Goal: Task Accomplishment & Management: Complete application form

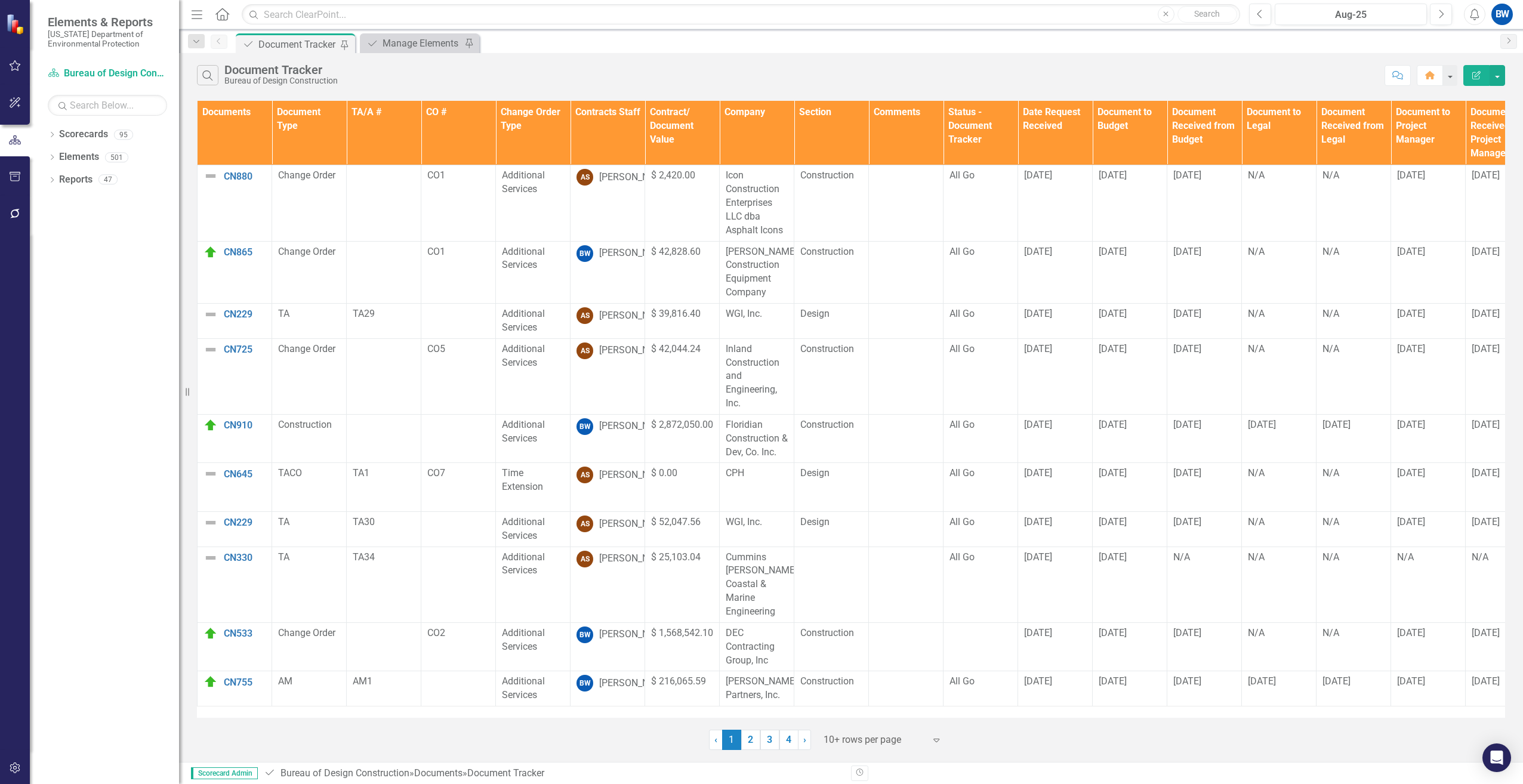
click at [597, 148] on th "Contracts Staff" at bounding box center [608, 132] width 75 height 64
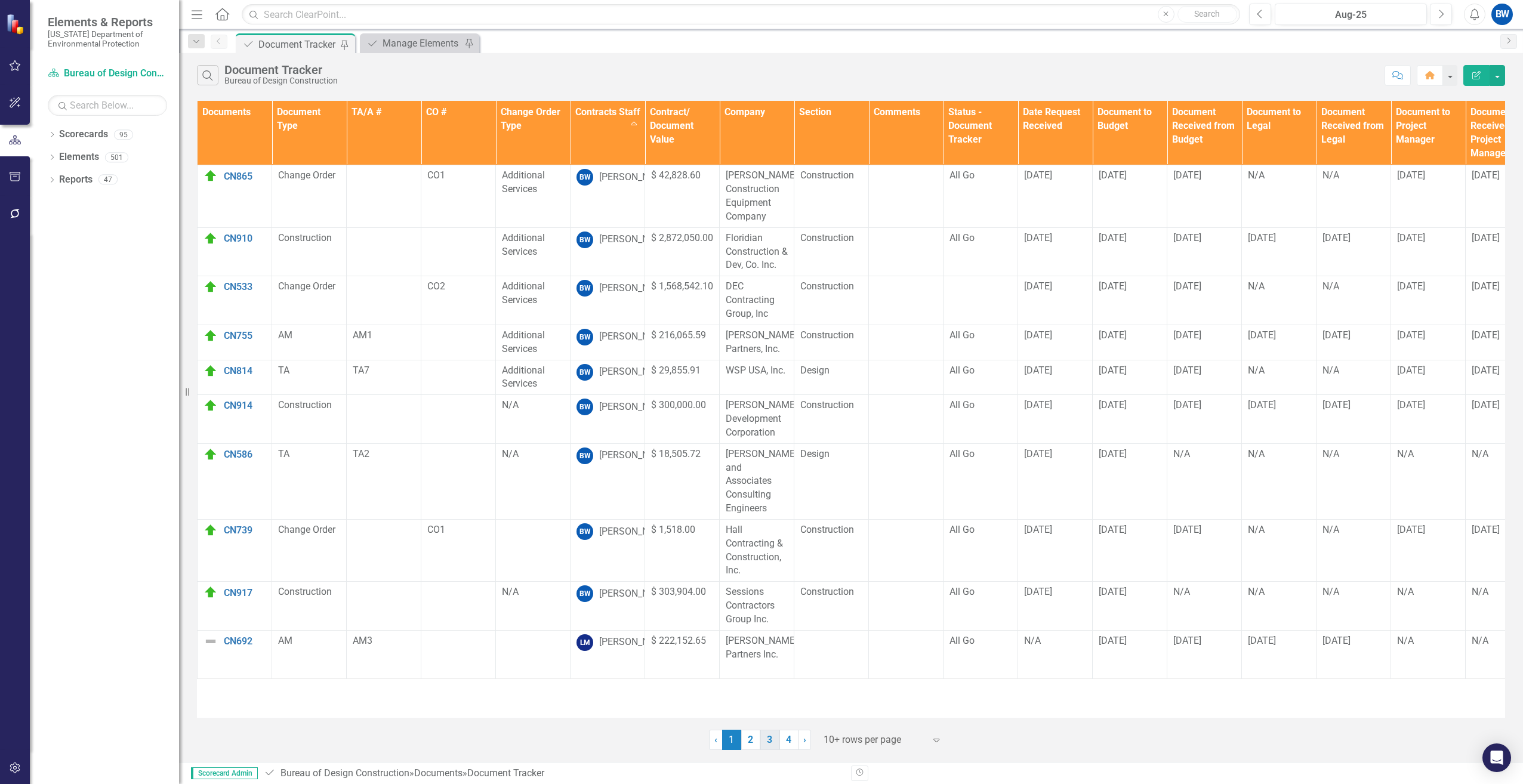
click at [768, 740] on link "3" at bounding box center [769, 740] width 19 height 21
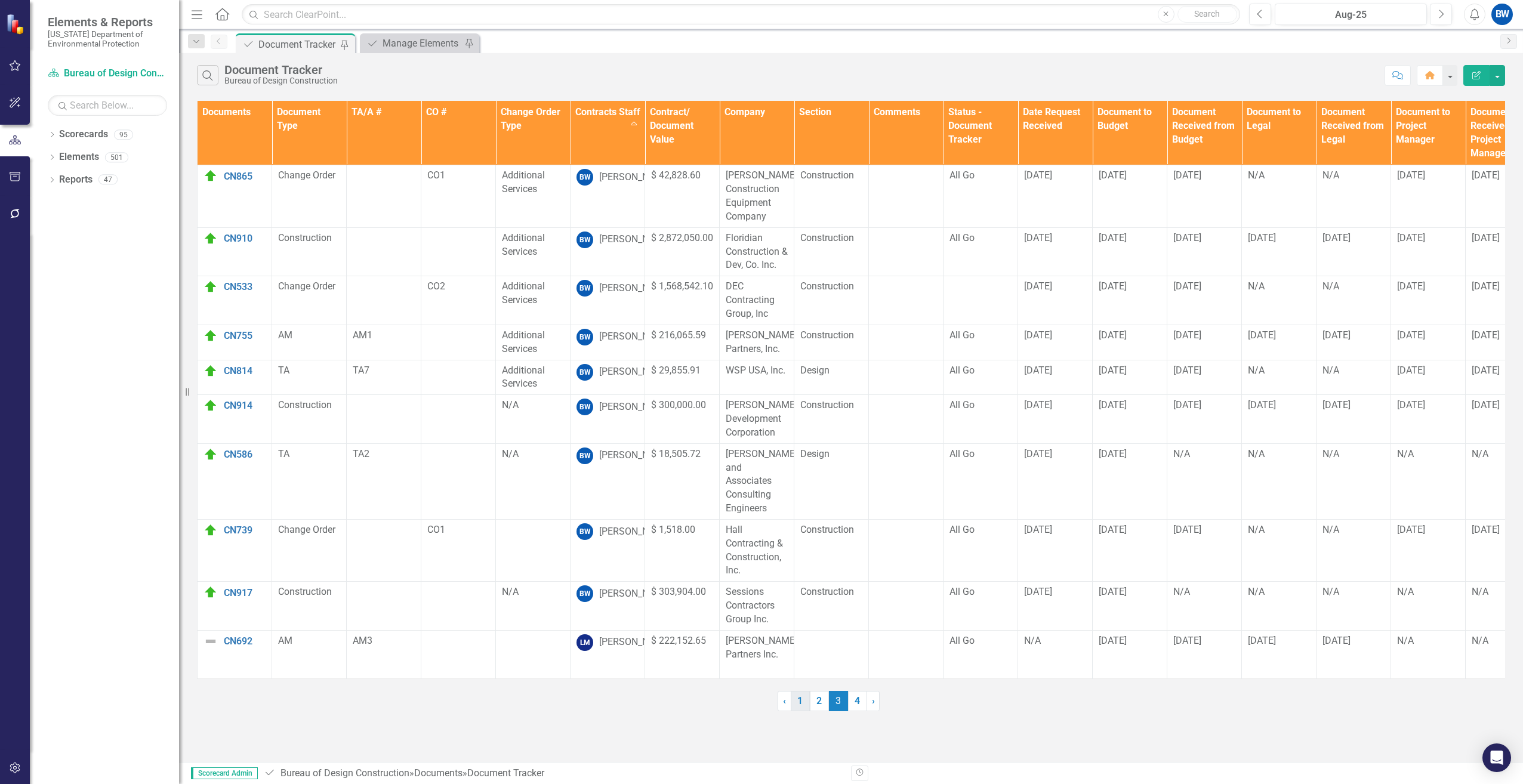
click at [796, 701] on link "1" at bounding box center [800, 701] width 19 height 21
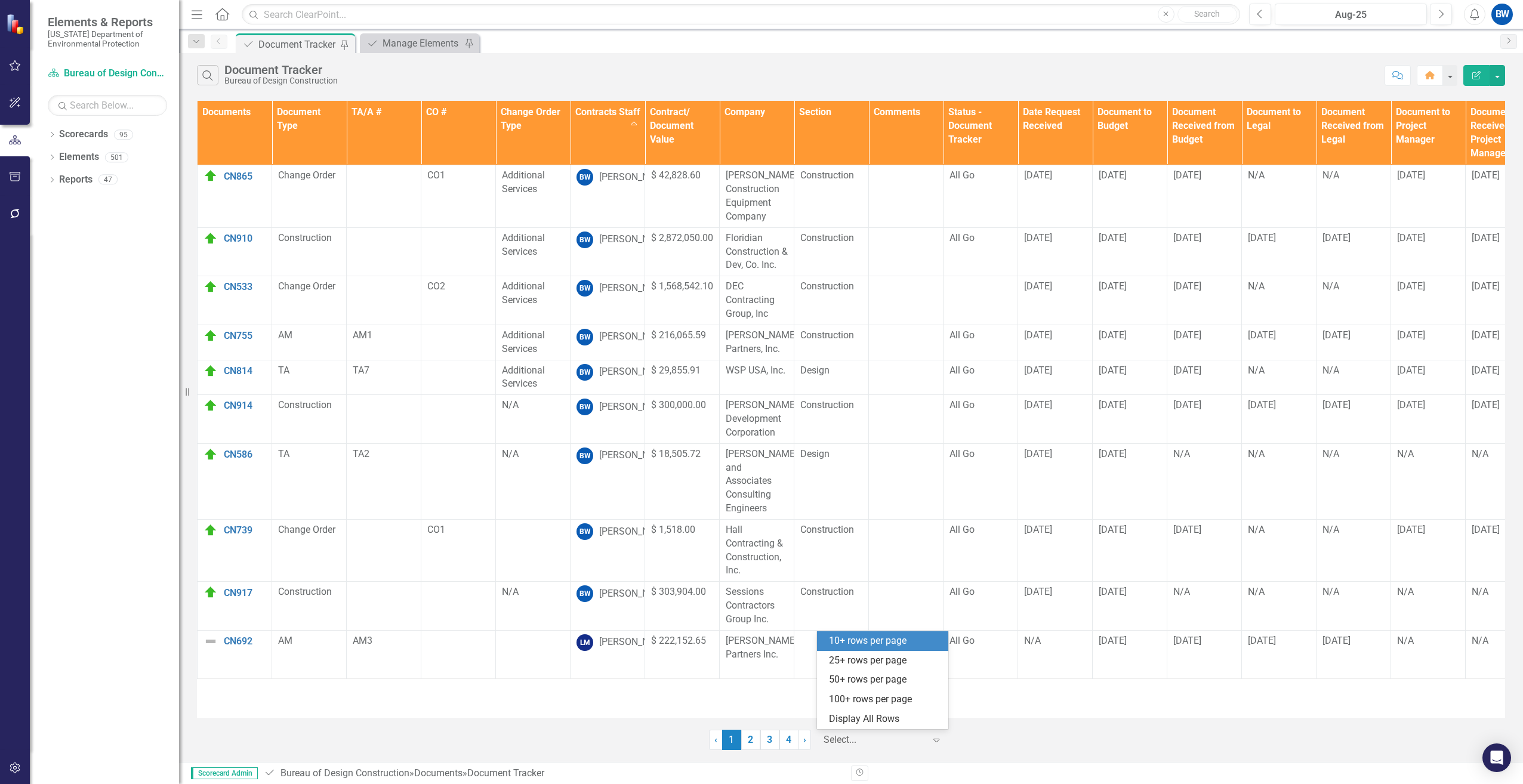
click at [840, 747] on div at bounding box center [874, 739] width 102 height 16
click at [841, 681] on div "50+ rows per page" at bounding box center [885, 680] width 112 height 14
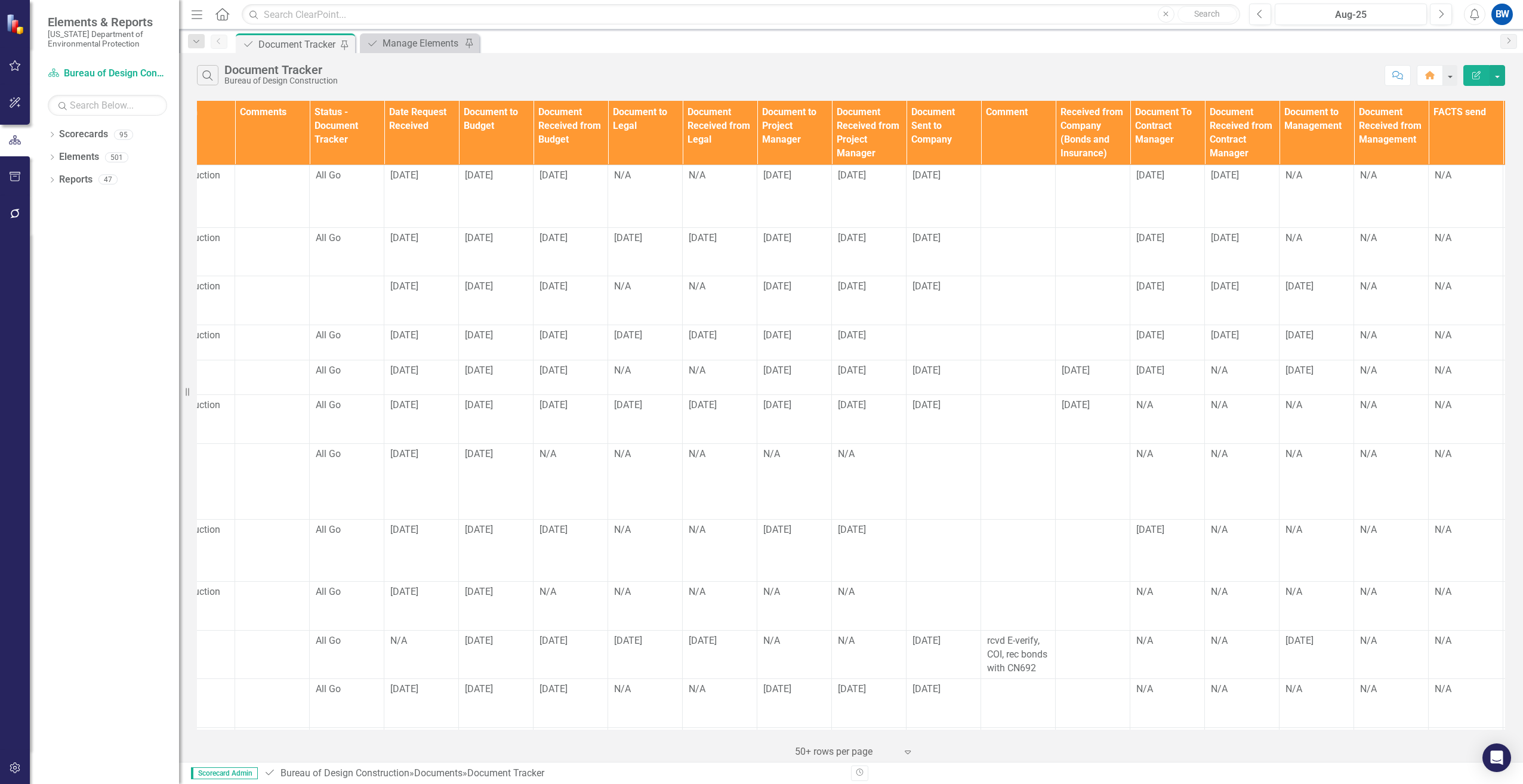
scroll to position [0, 636]
click at [922, 523] on div at bounding box center [941, 530] width 62 height 14
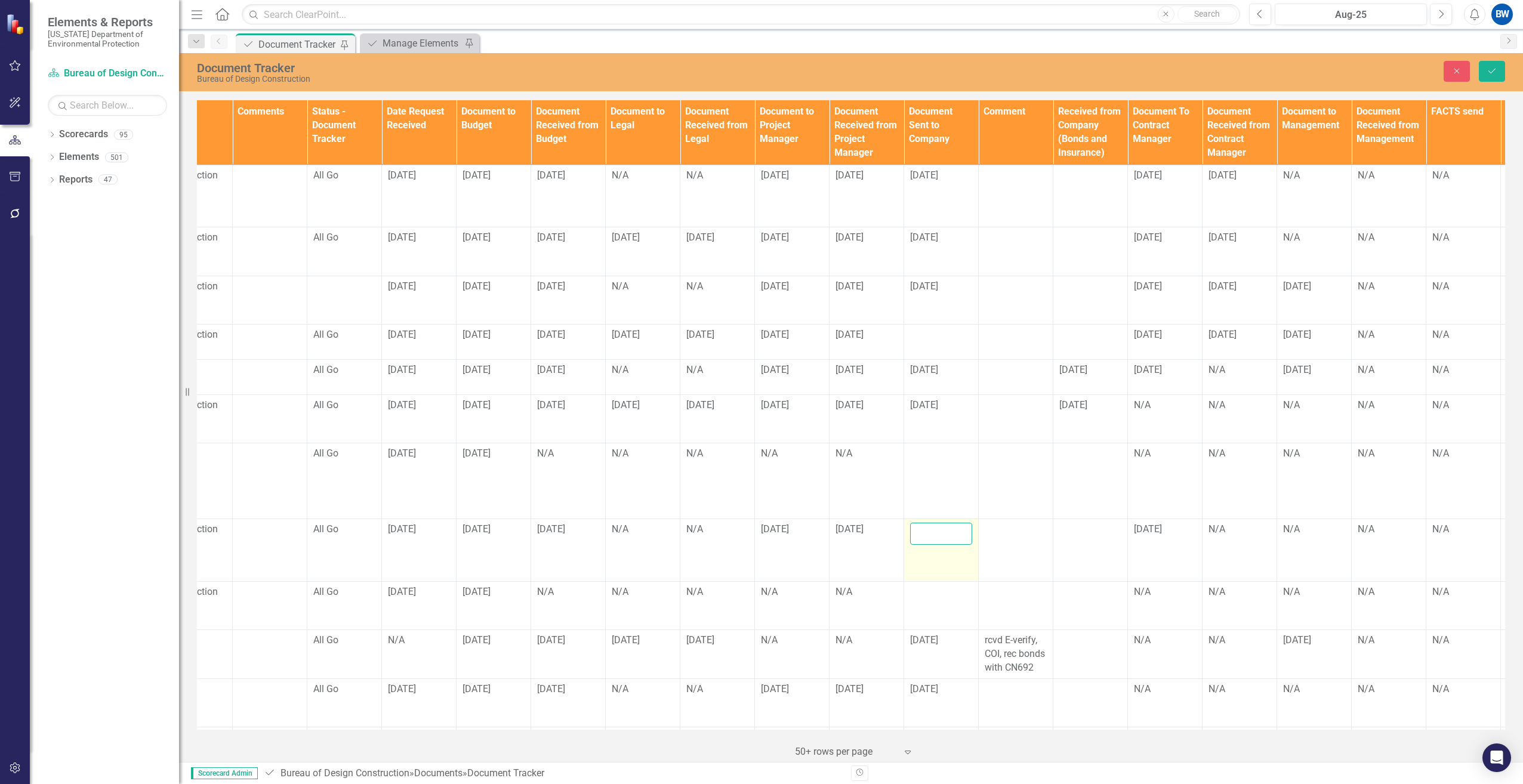
click at [922, 523] on input "text" at bounding box center [941, 534] width 62 height 22
type input "[DATE]"
click at [1483, 65] on button "Save" at bounding box center [1492, 71] width 26 height 21
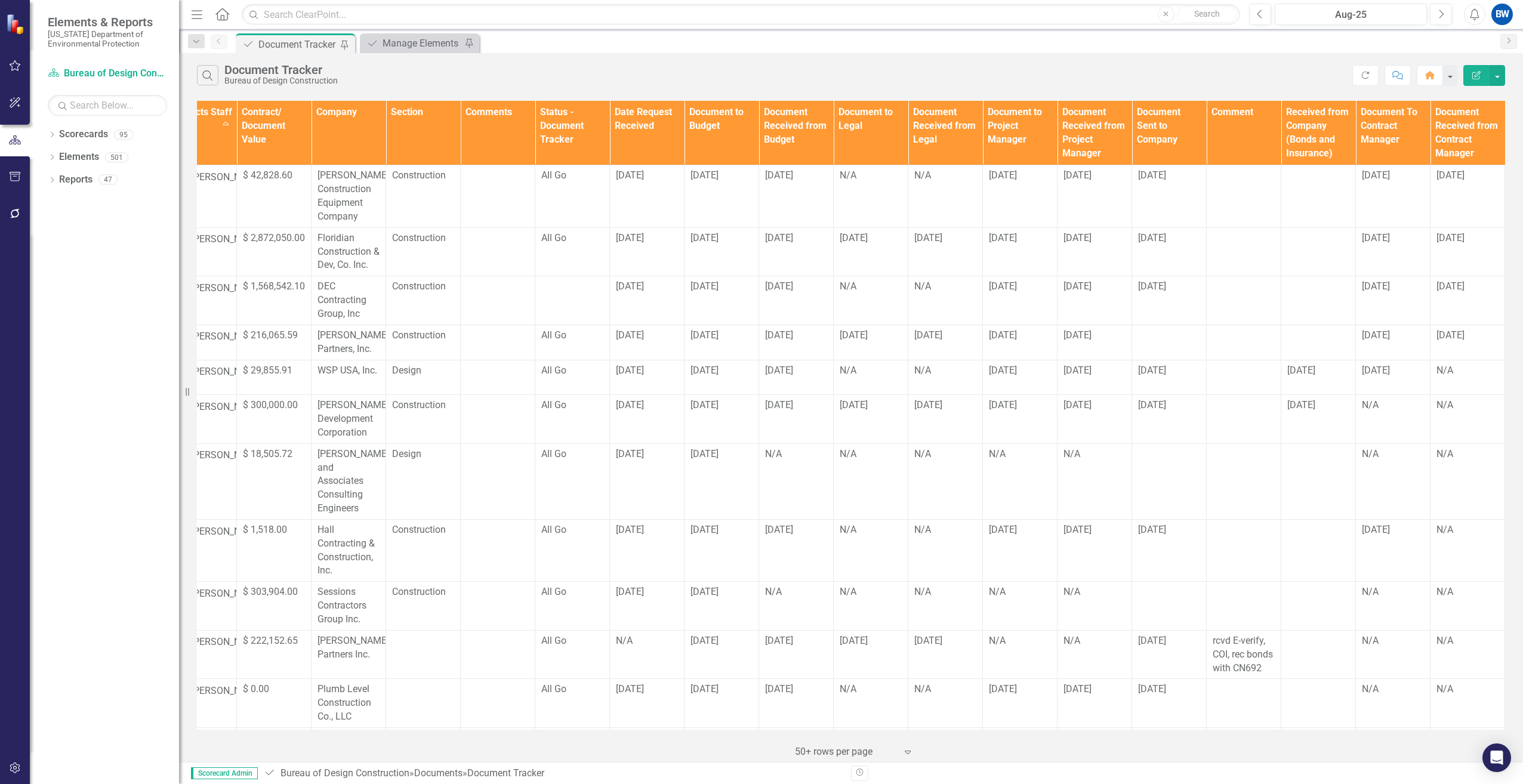
scroll to position [0, 415]
click at [762, 585] on div "N/A" at bounding box center [789, 592] width 62 height 14
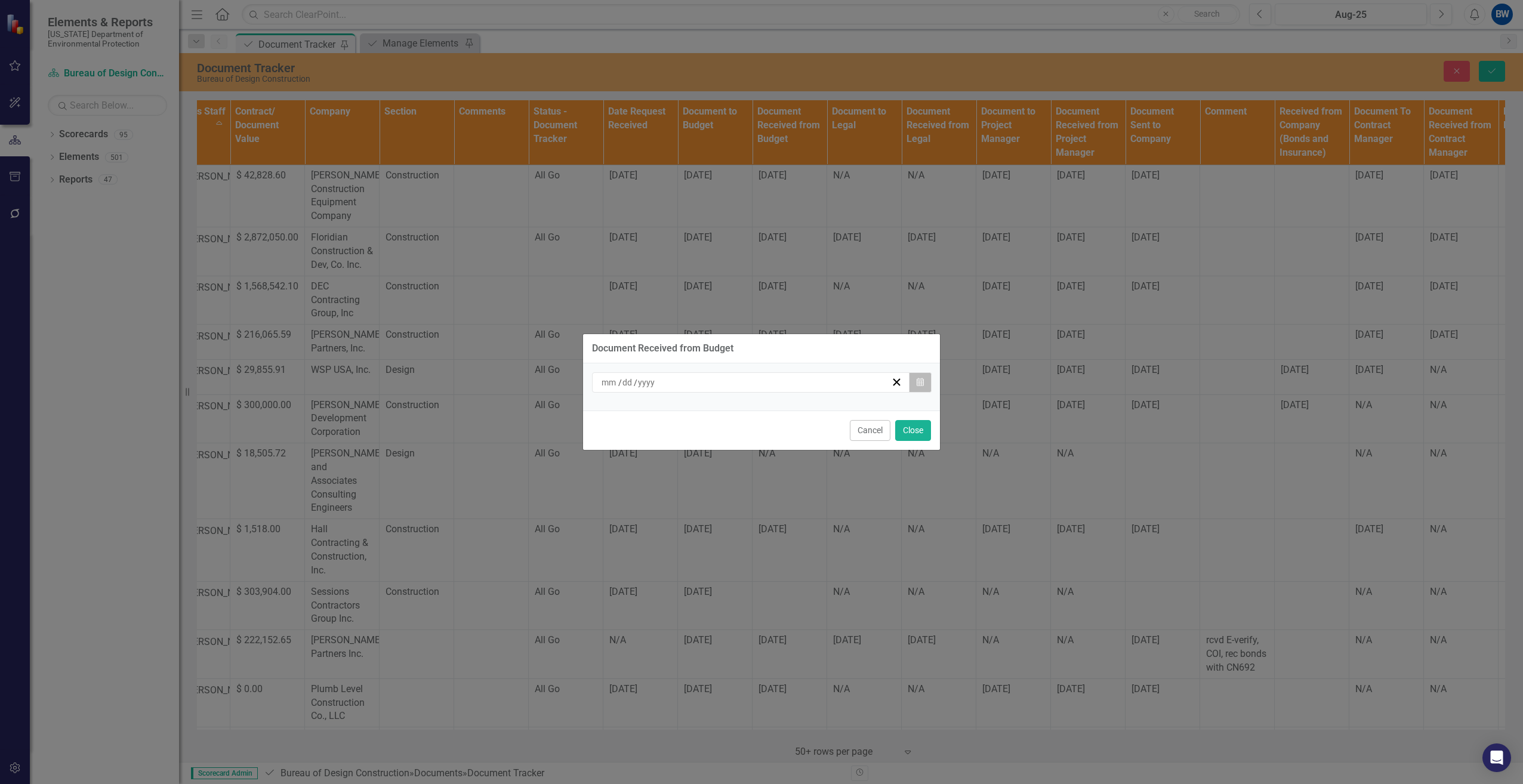
click at [924, 378] on button "Calendar" at bounding box center [921, 382] width 22 height 21
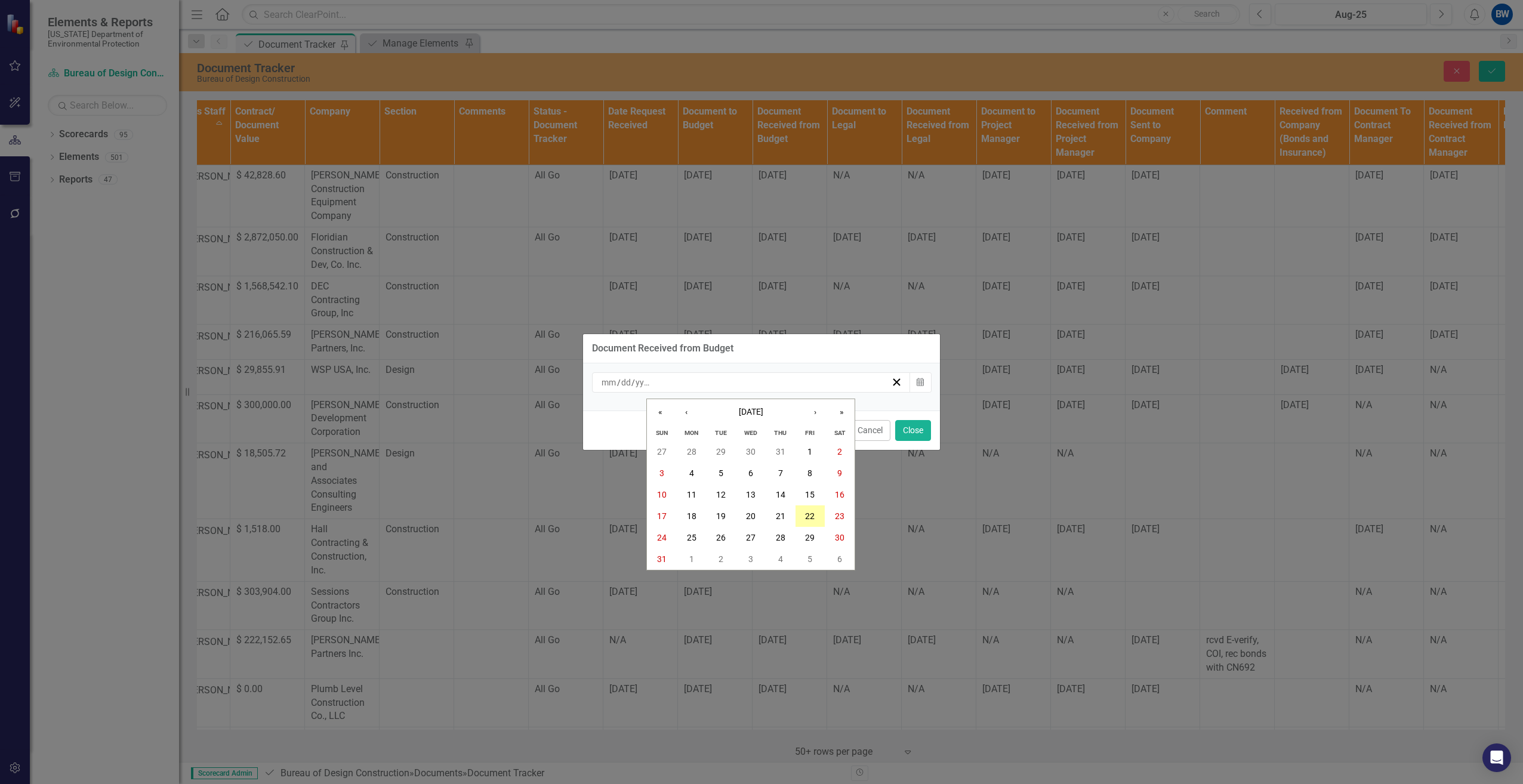
click at [808, 511] on abbr "22" at bounding box center [810, 516] width 9 height 9
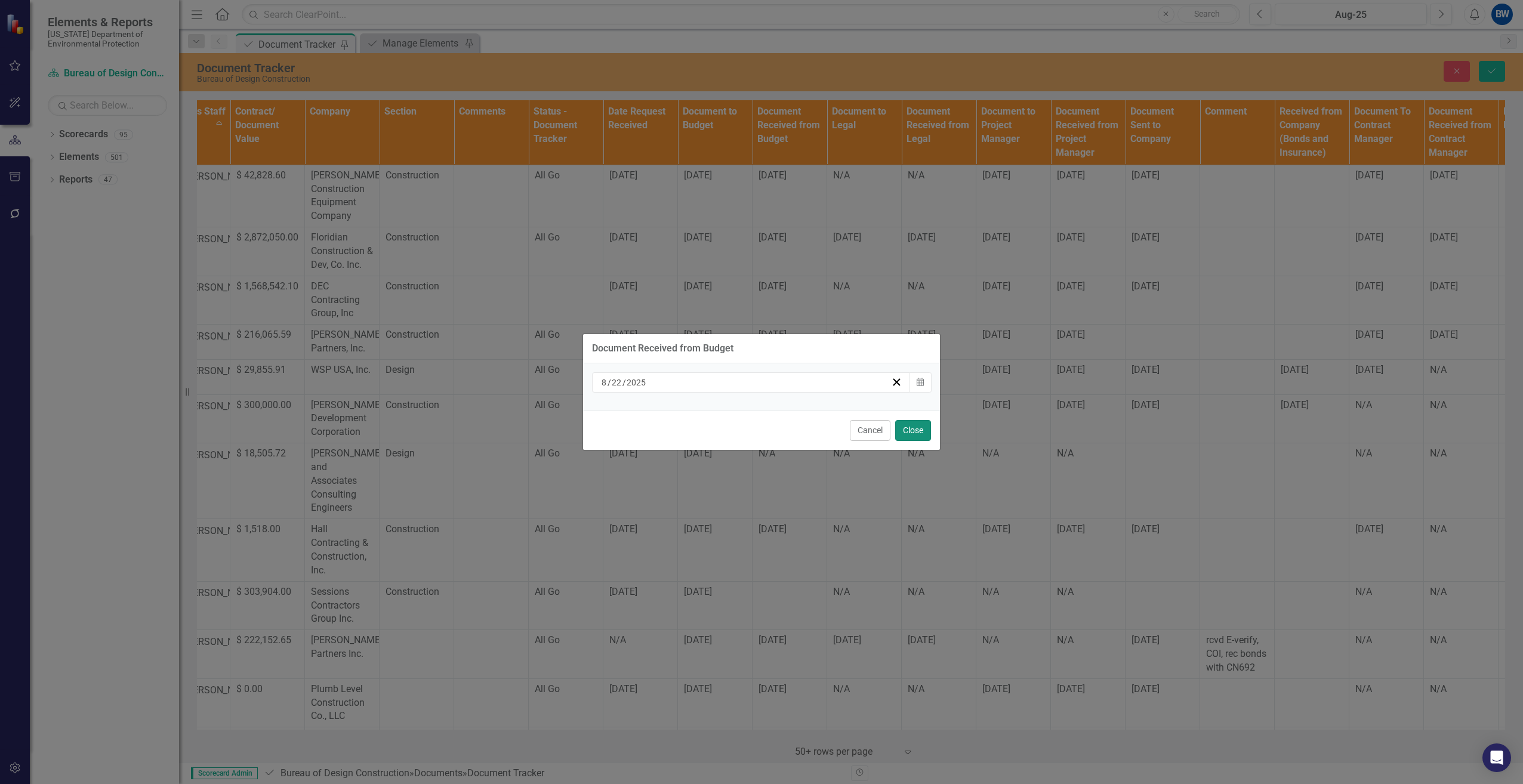
click at [916, 431] on button "Close" at bounding box center [913, 431] width 35 height 21
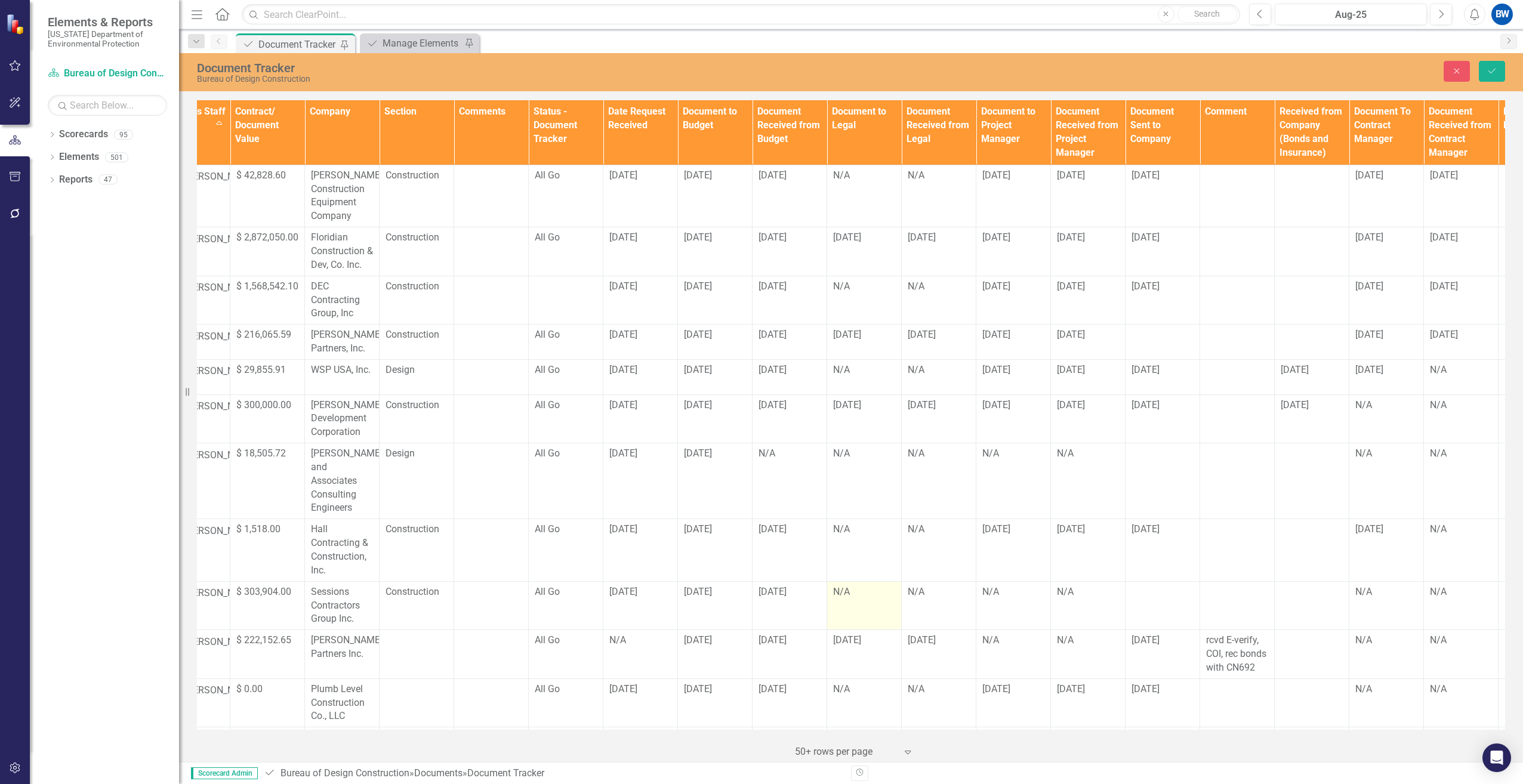
click at [847, 585] on div "N/A" at bounding box center [864, 592] width 62 height 14
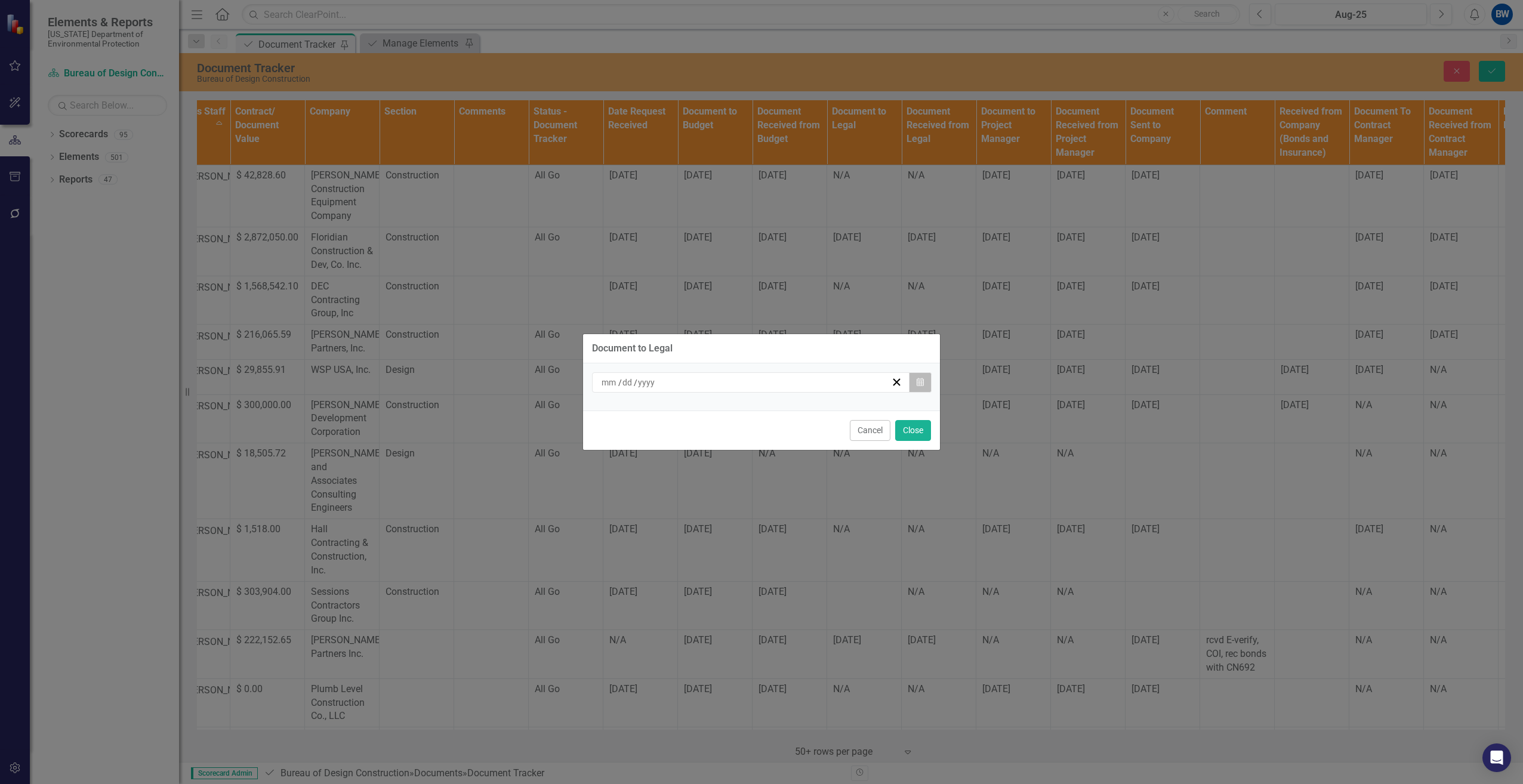
drag, startPoint x: 847, startPoint y: 575, endPoint x: 913, endPoint y: 379, distance: 206.8
click at [913, 379] on button "Calendar" at bounding box center [921, 382] width 22 height 21
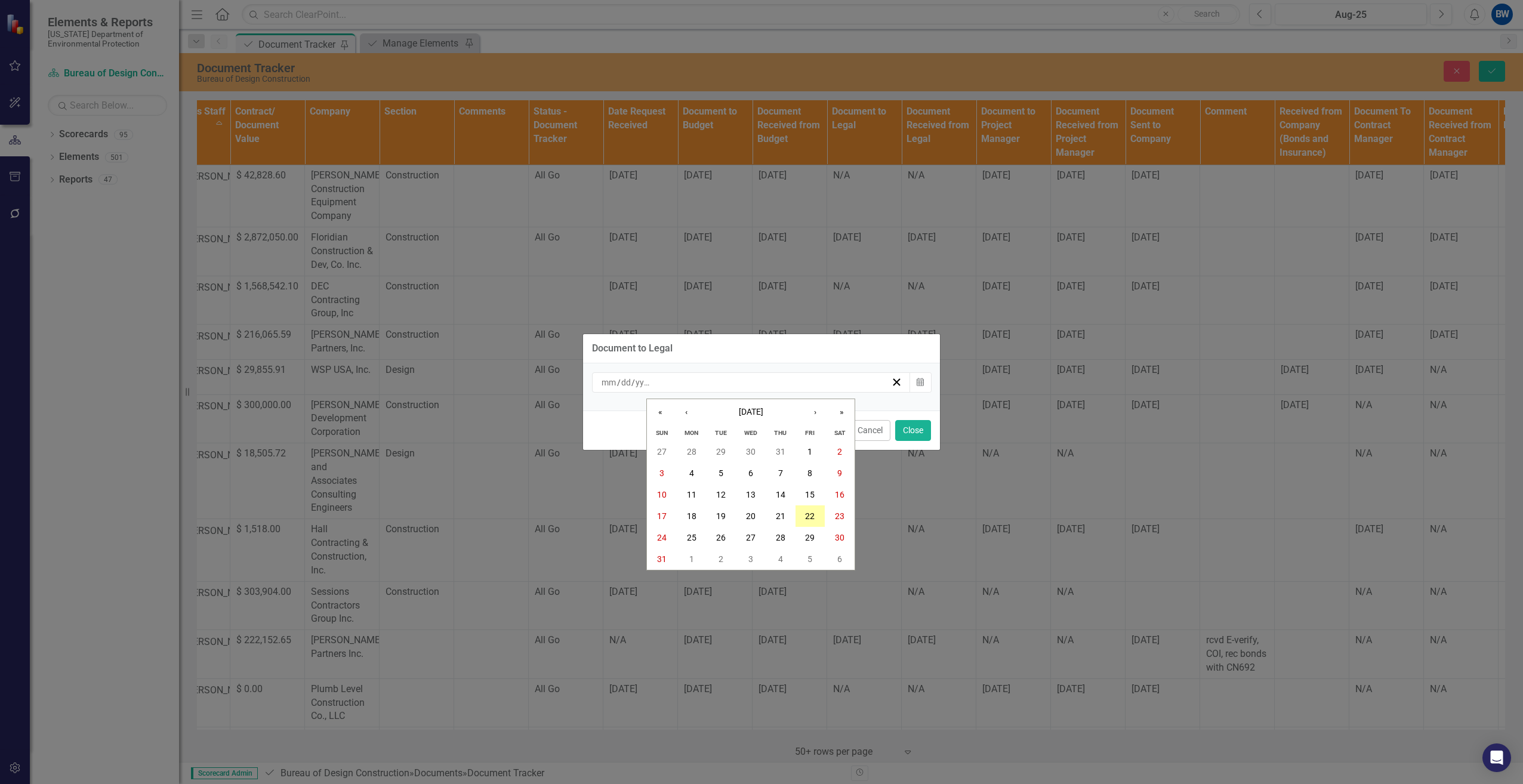
click at [806, 514] on abbr "22" at bounding box center [810, 516] width 9 height 9
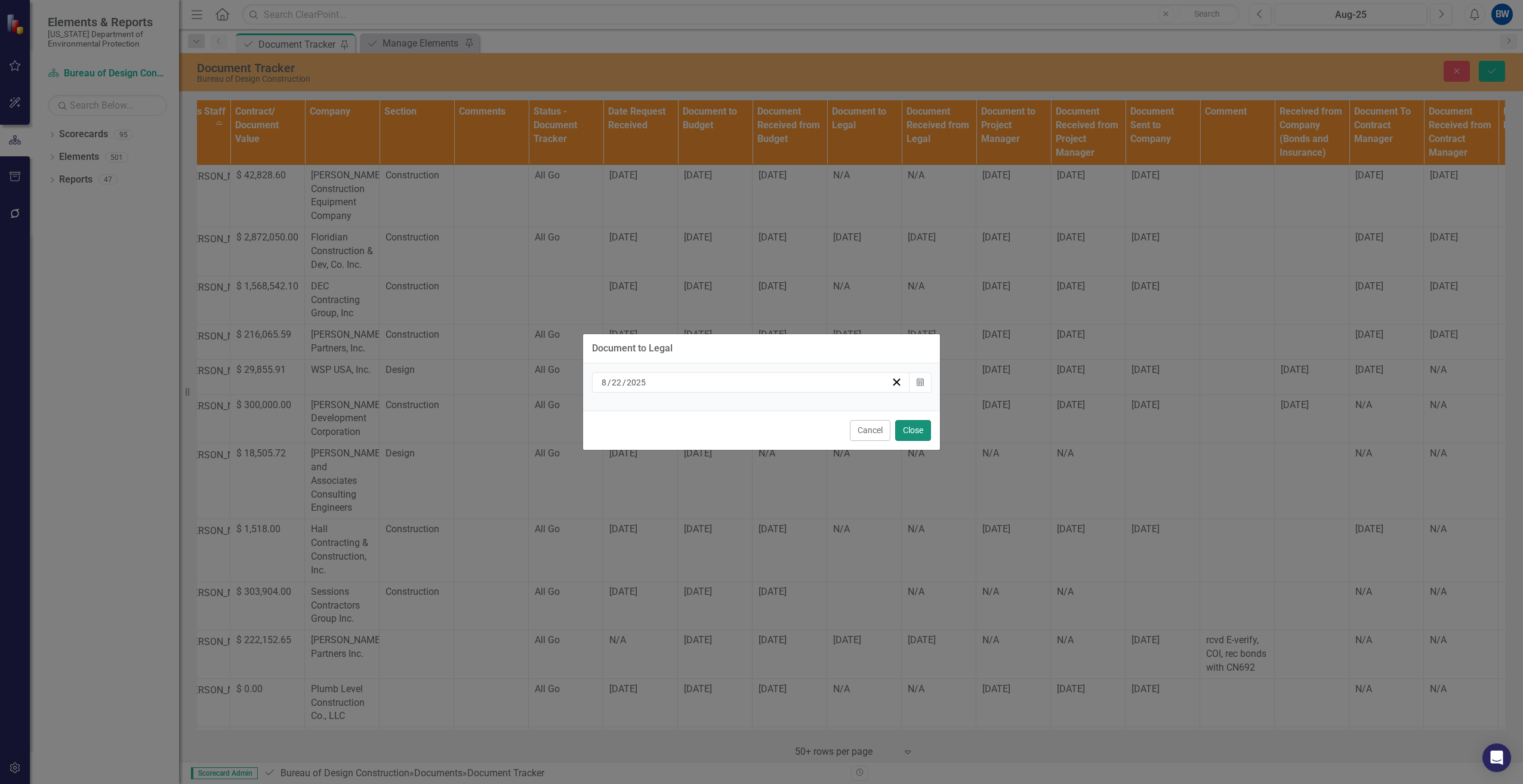
click at [911, 429] on button "Close" at bounding box center [913, 431] width 35 height 21
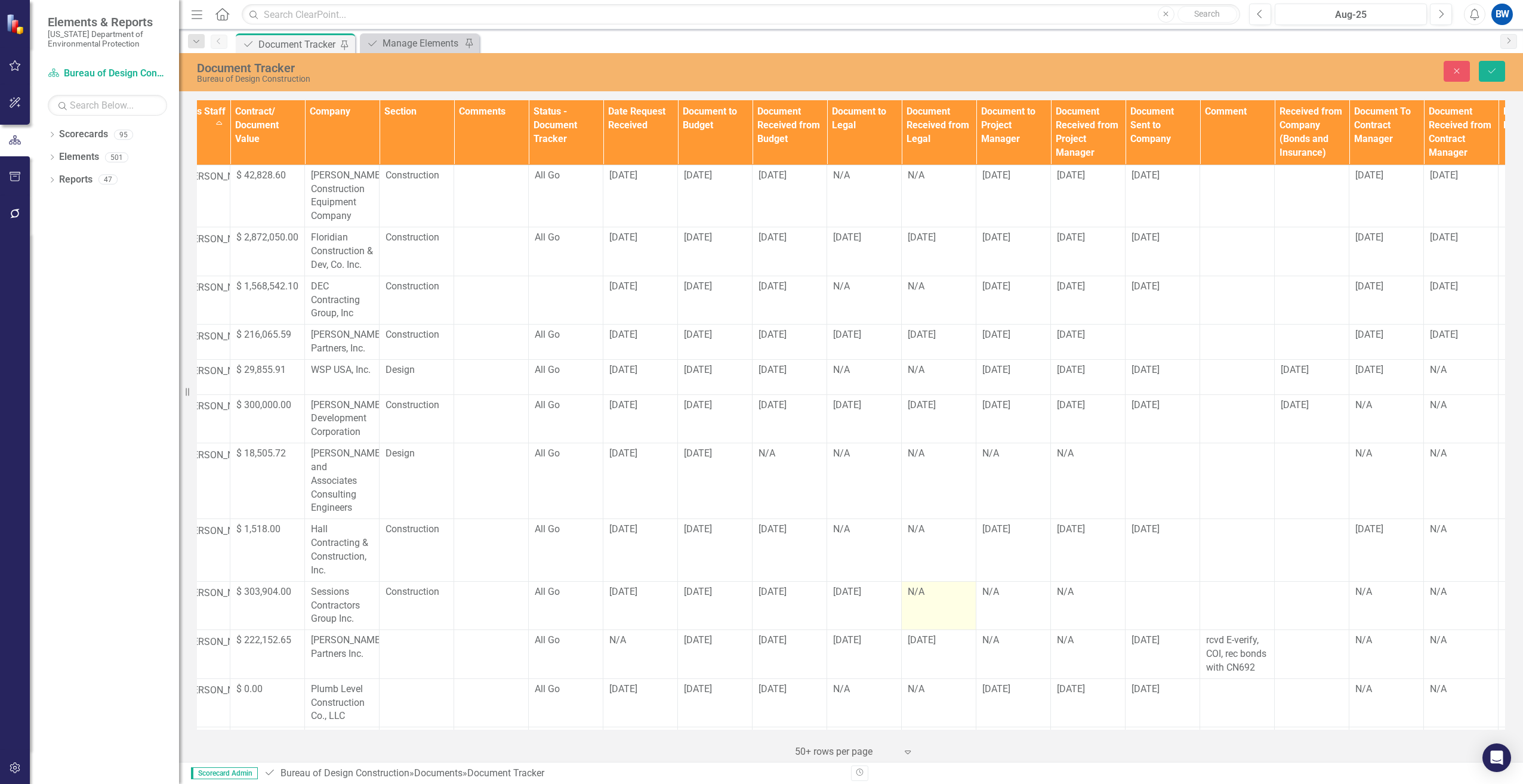
click at [935, 585] on div "N/A" at bounding box center [938, 592] width 62 height 14
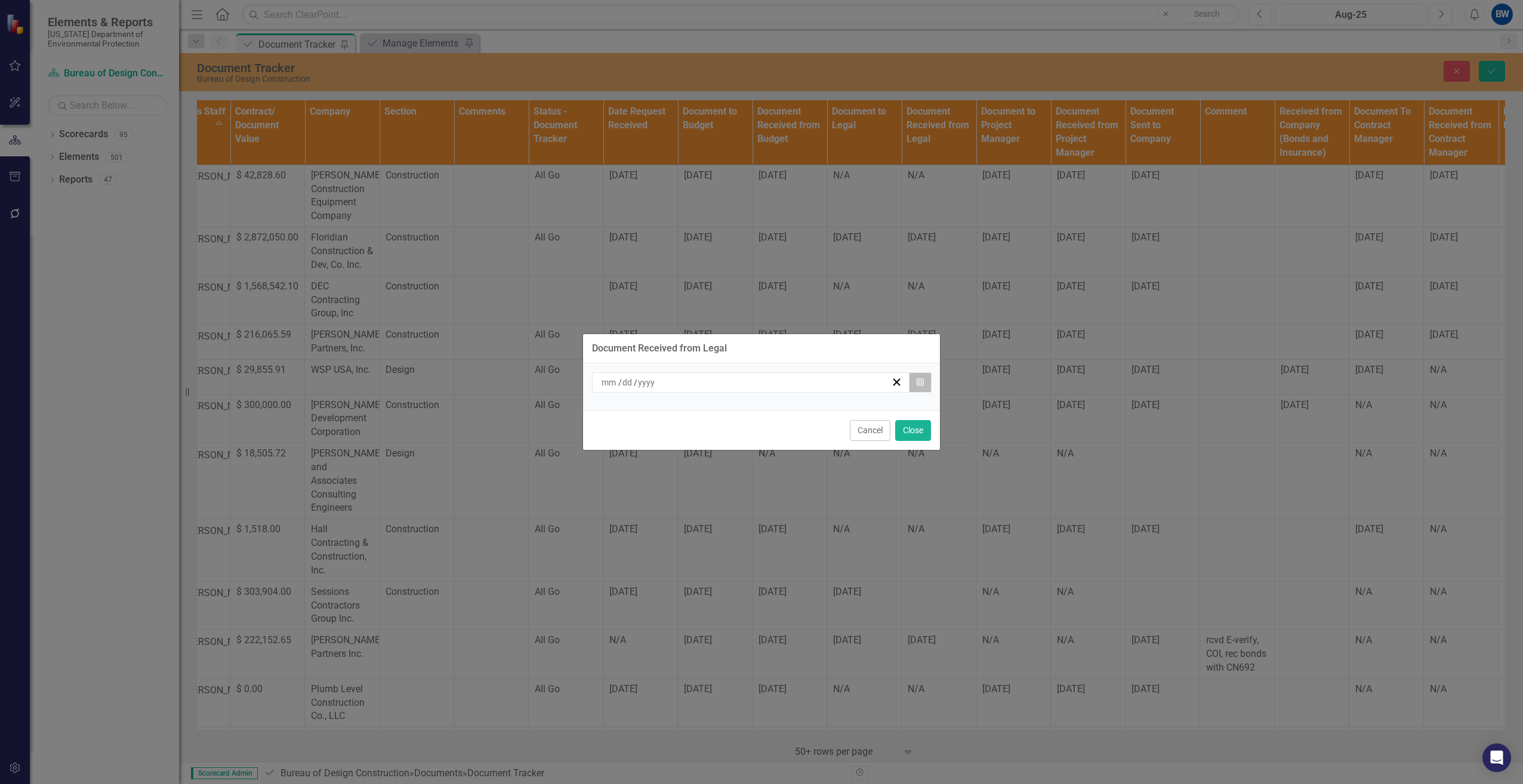
click at [920, 385] on icon "Calendar" at bounding box center [921, 382] width 7 height 8
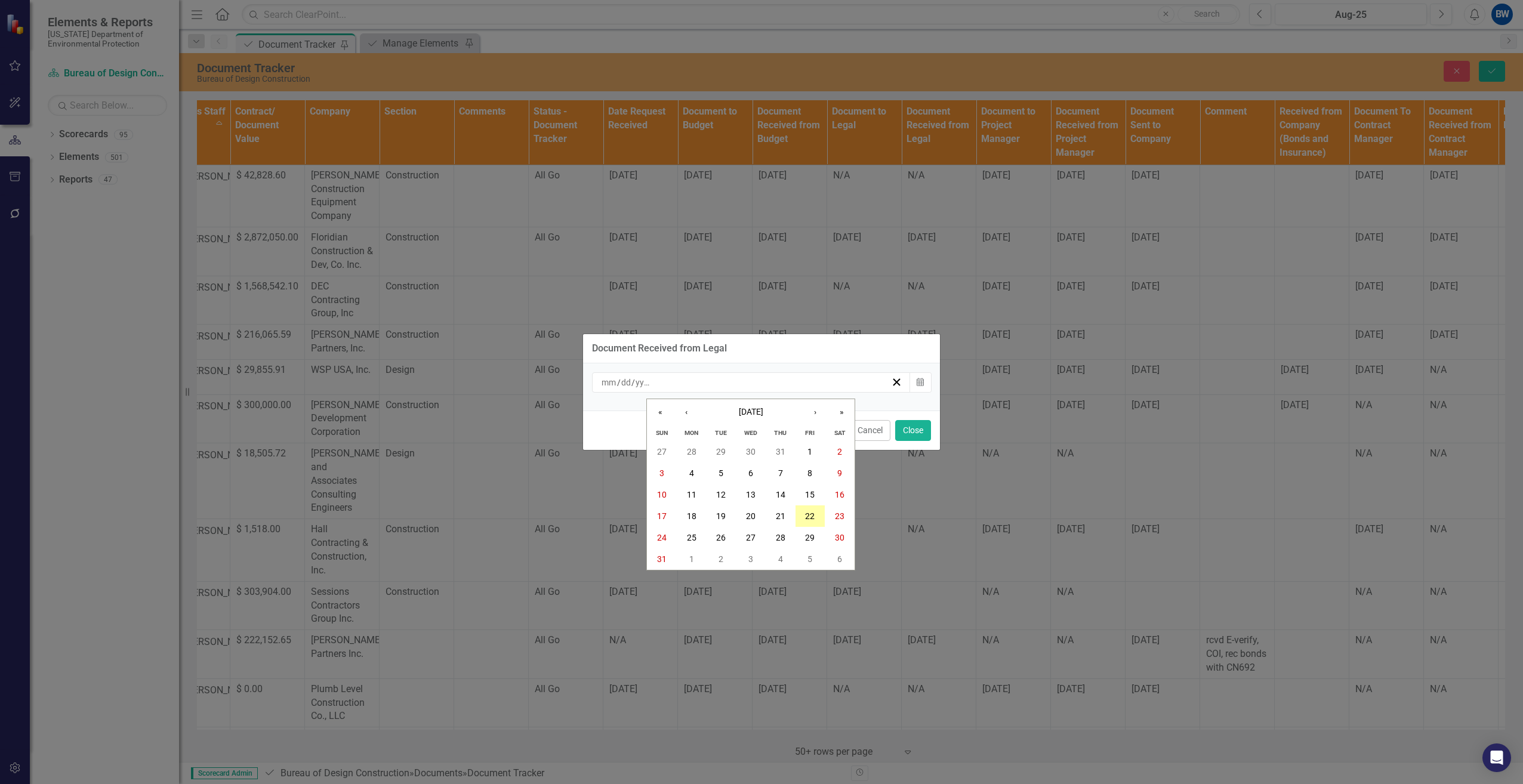
click at [809, 513] on abbr "22" at bounding box center [810, 516] width 9 height 9
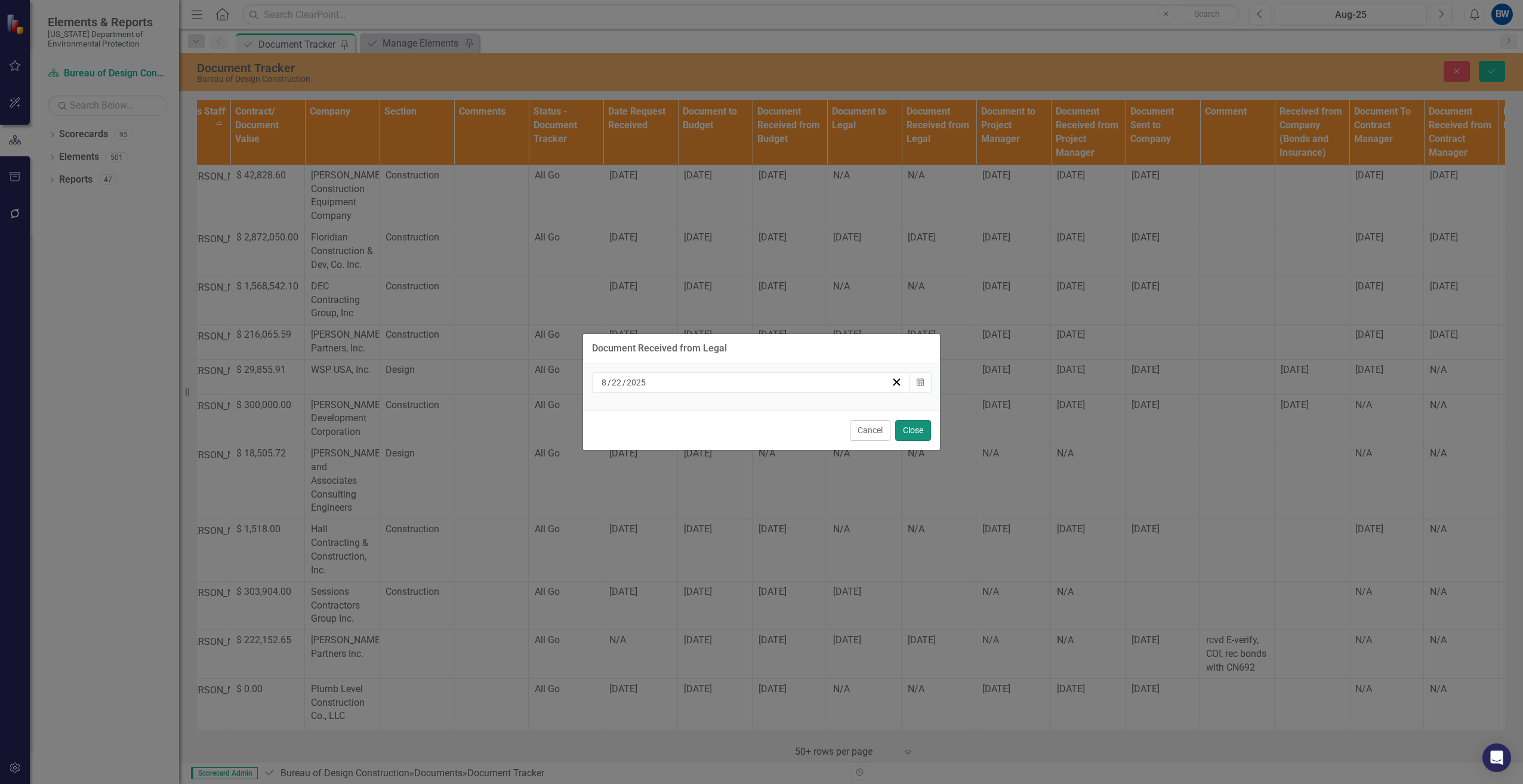
click at [911, 421] on button "Close" at bounding box center [913, 431] width 35 height 21
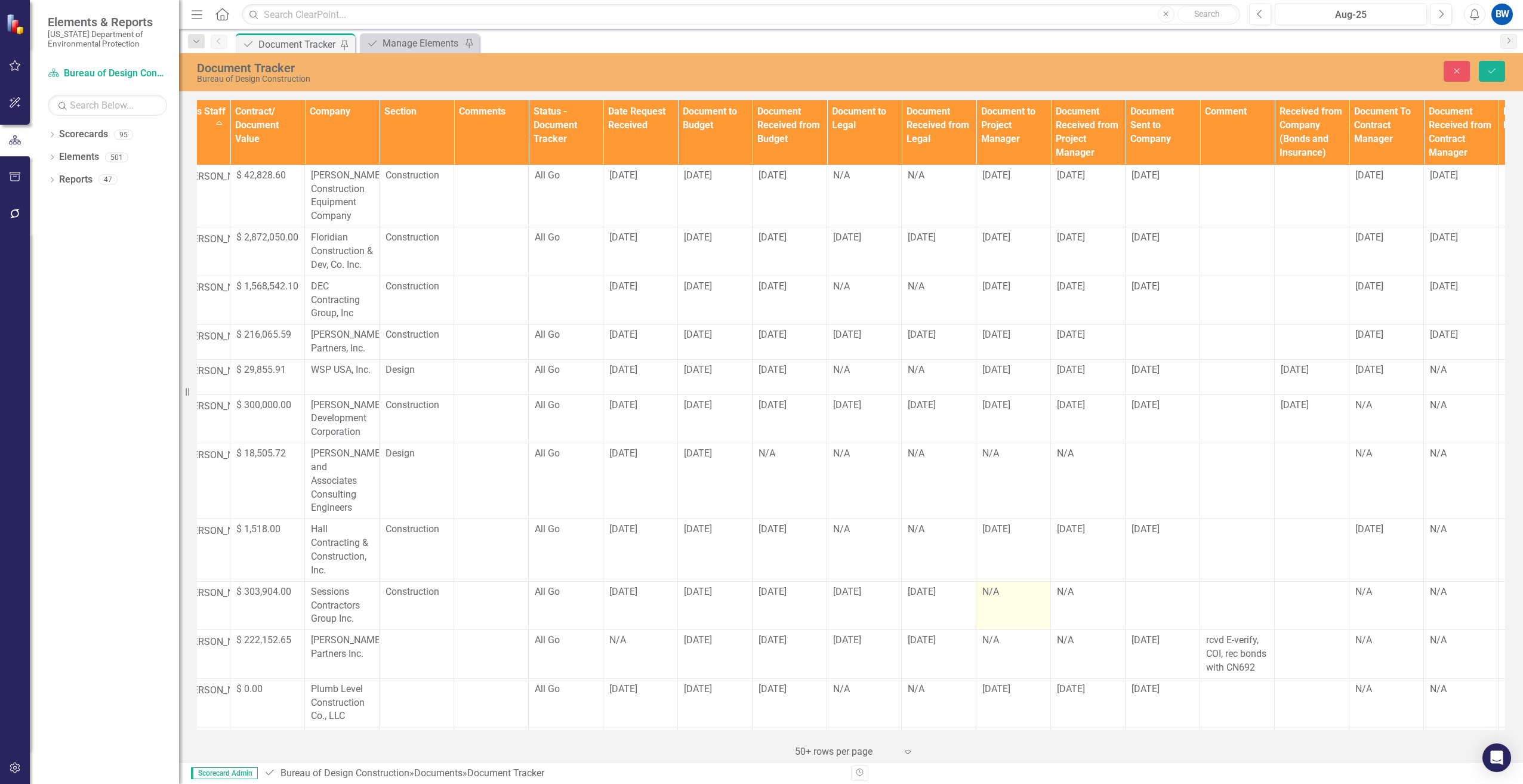
click at [1010, 596] on td "N/A" at bounding box center [1014, 605] width 75 height 48
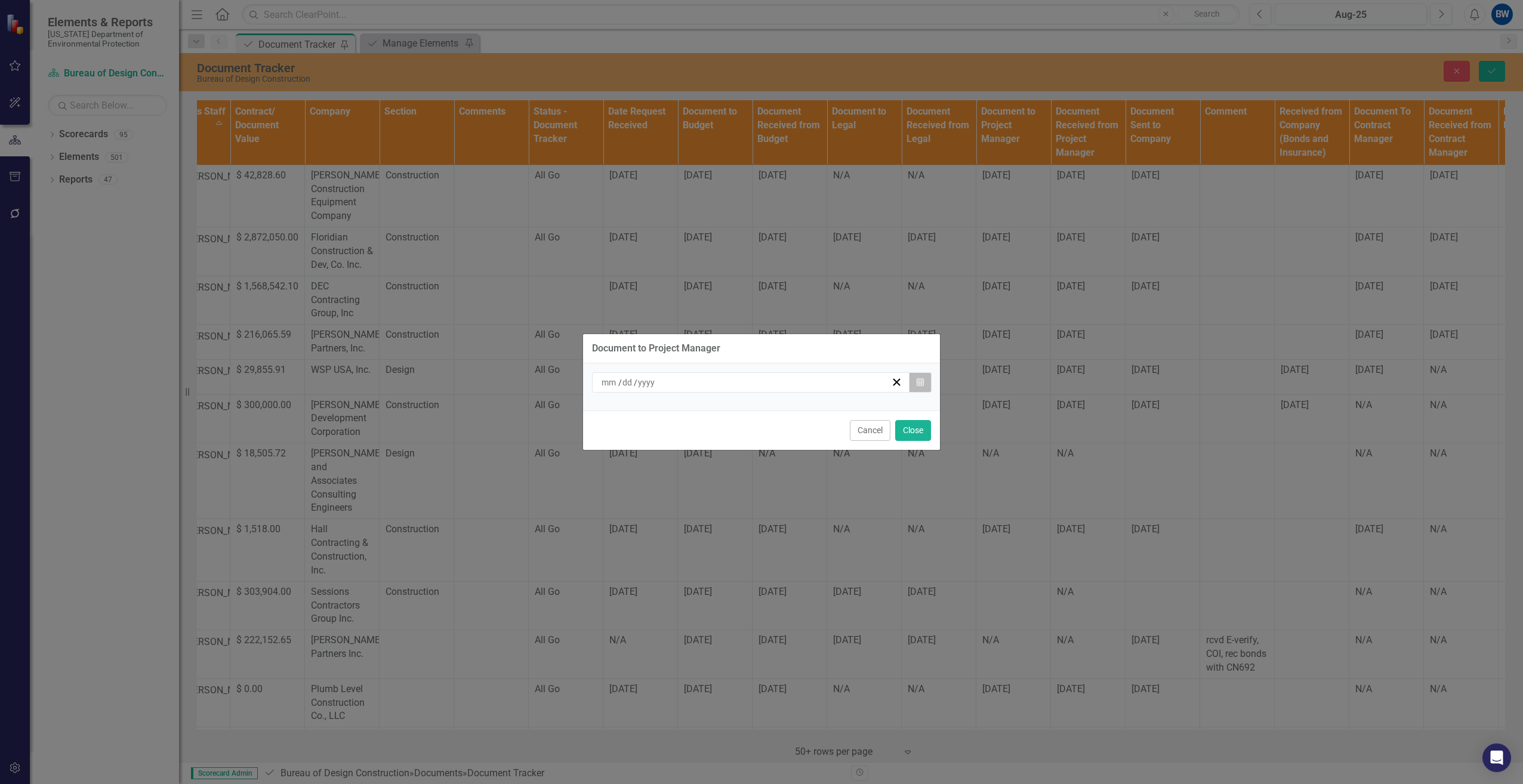
click at [916, 383] on button "Calendar" at bounding box center [921, 382] width 22 height 21
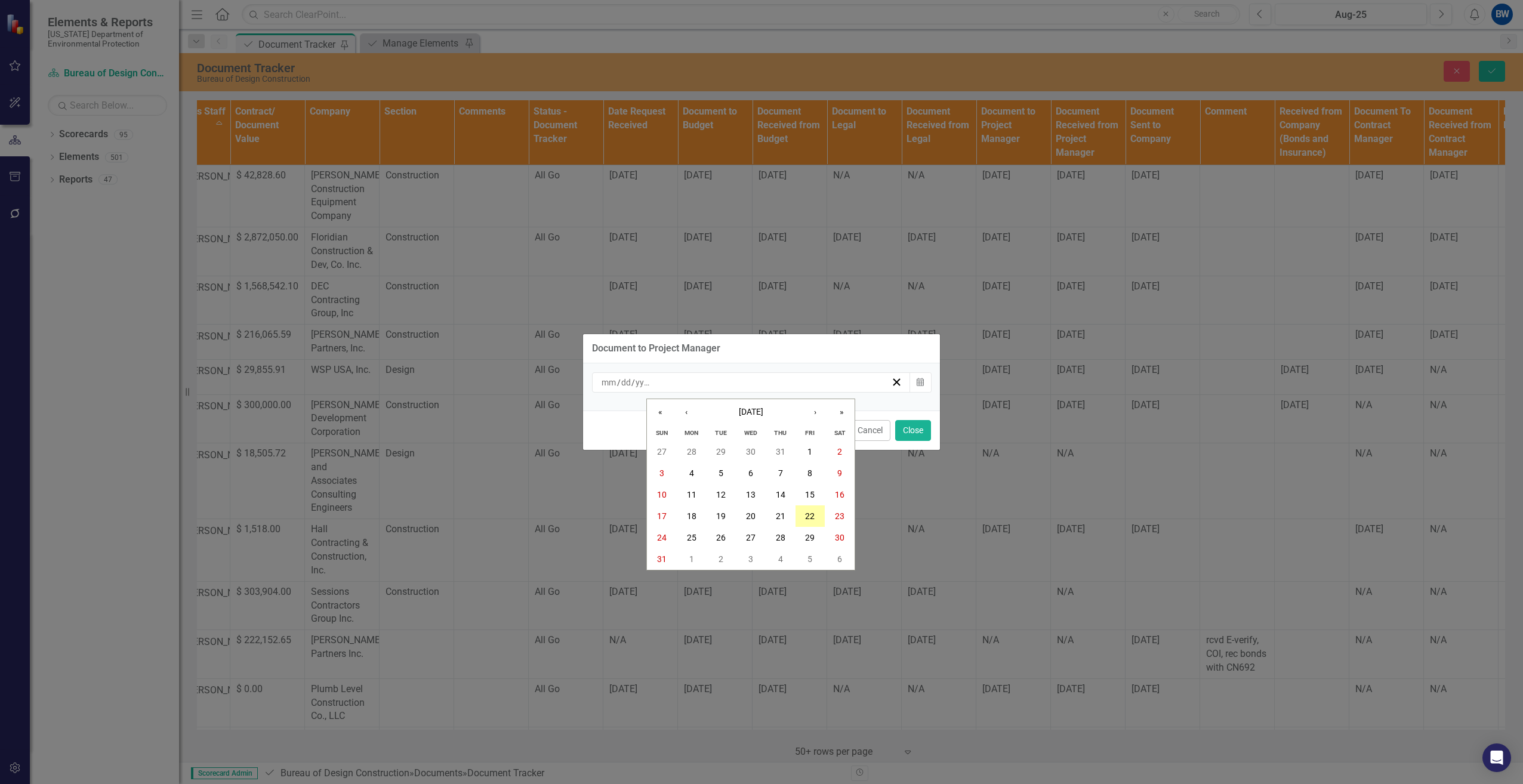
click at [805, 510] on button "22" at bounding box center [810, 516] width 30 height 21
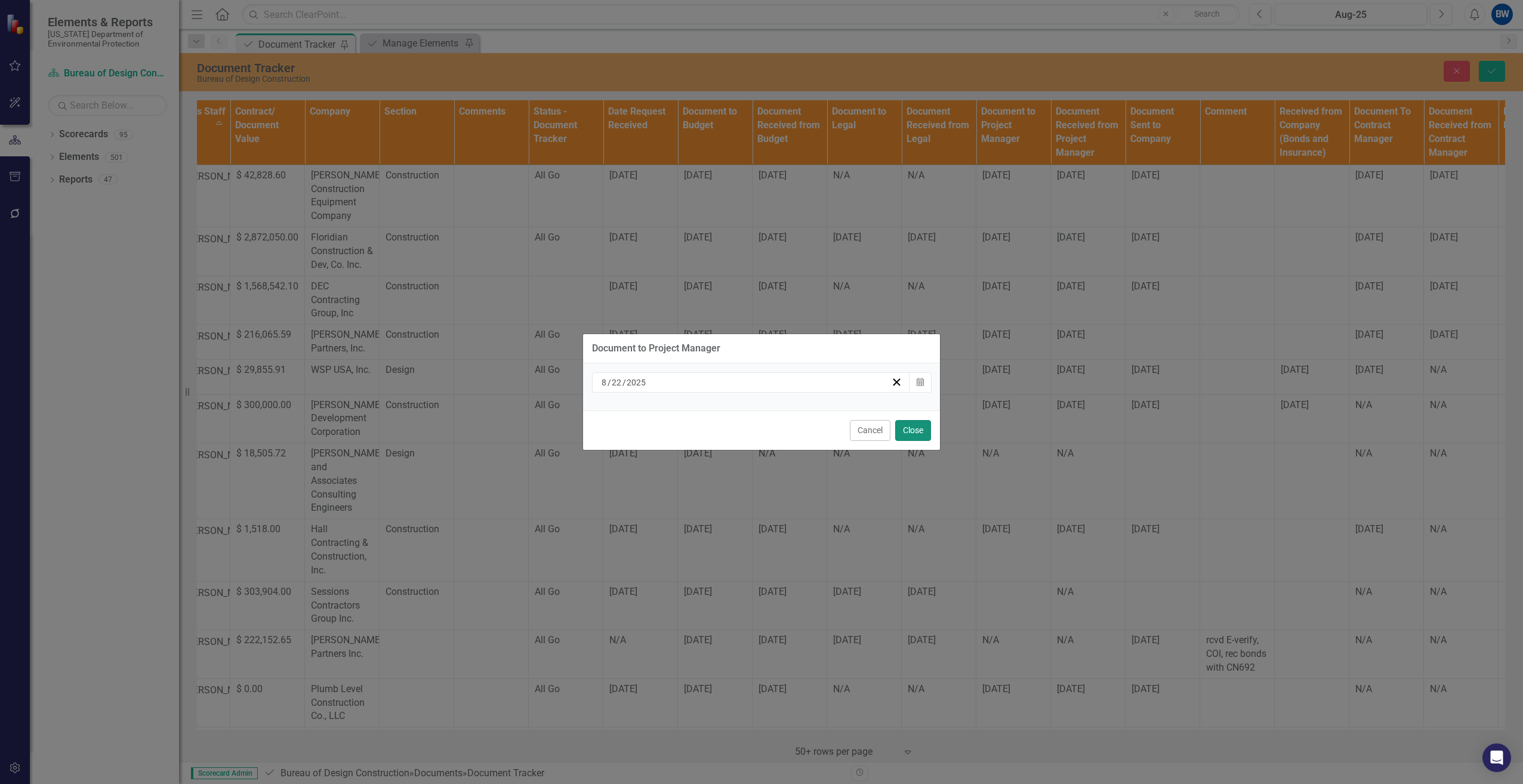
click at [903, 433] on button "Close" at bounding box center [913, 431] width 35 height 21
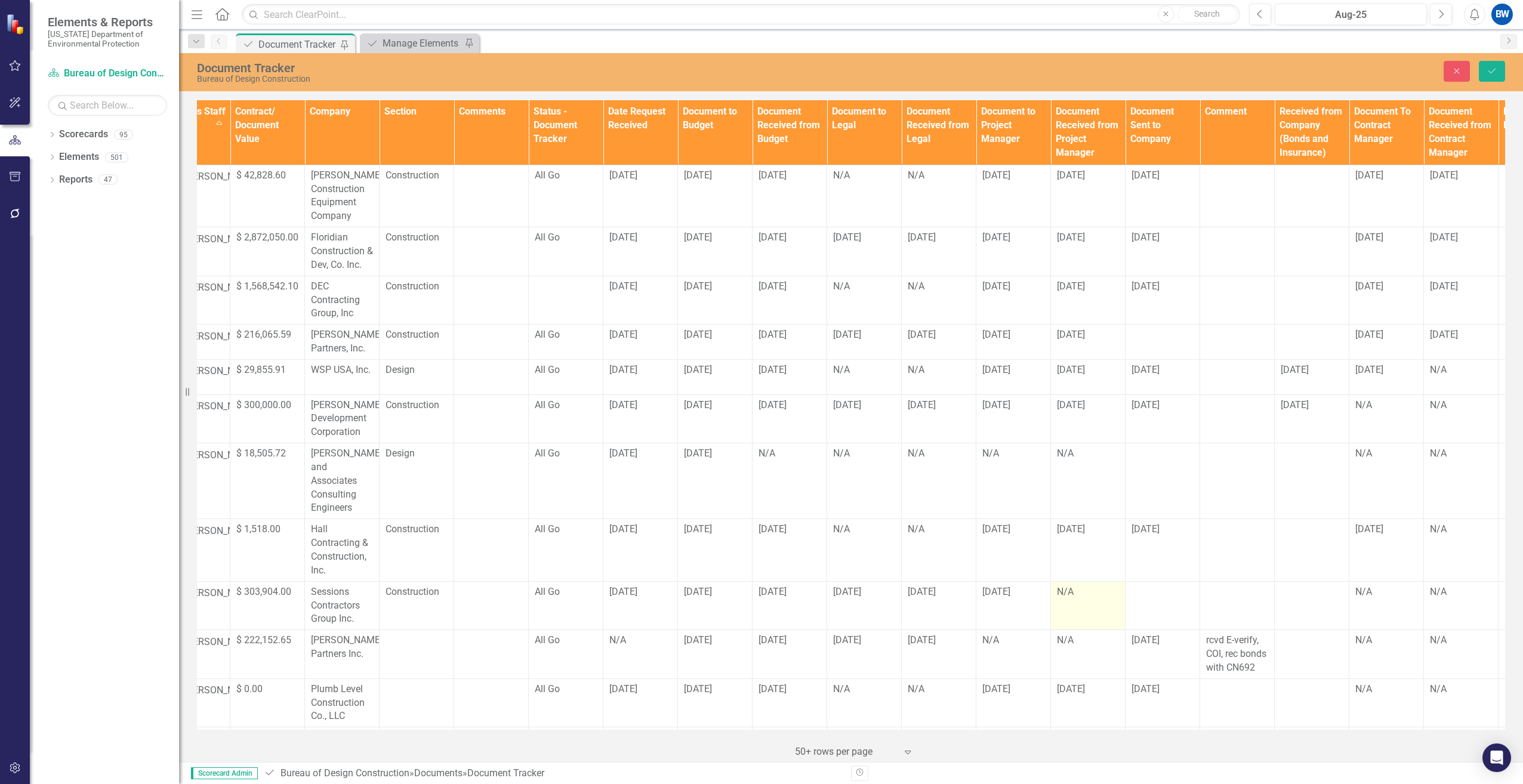
click at [1108, 585] on div "N/A" at bounding box center [1087, 592] width 62 height 14
click at [1108, 585] on td "N/A" at bounding box center [1088, 605] width 75 height 48
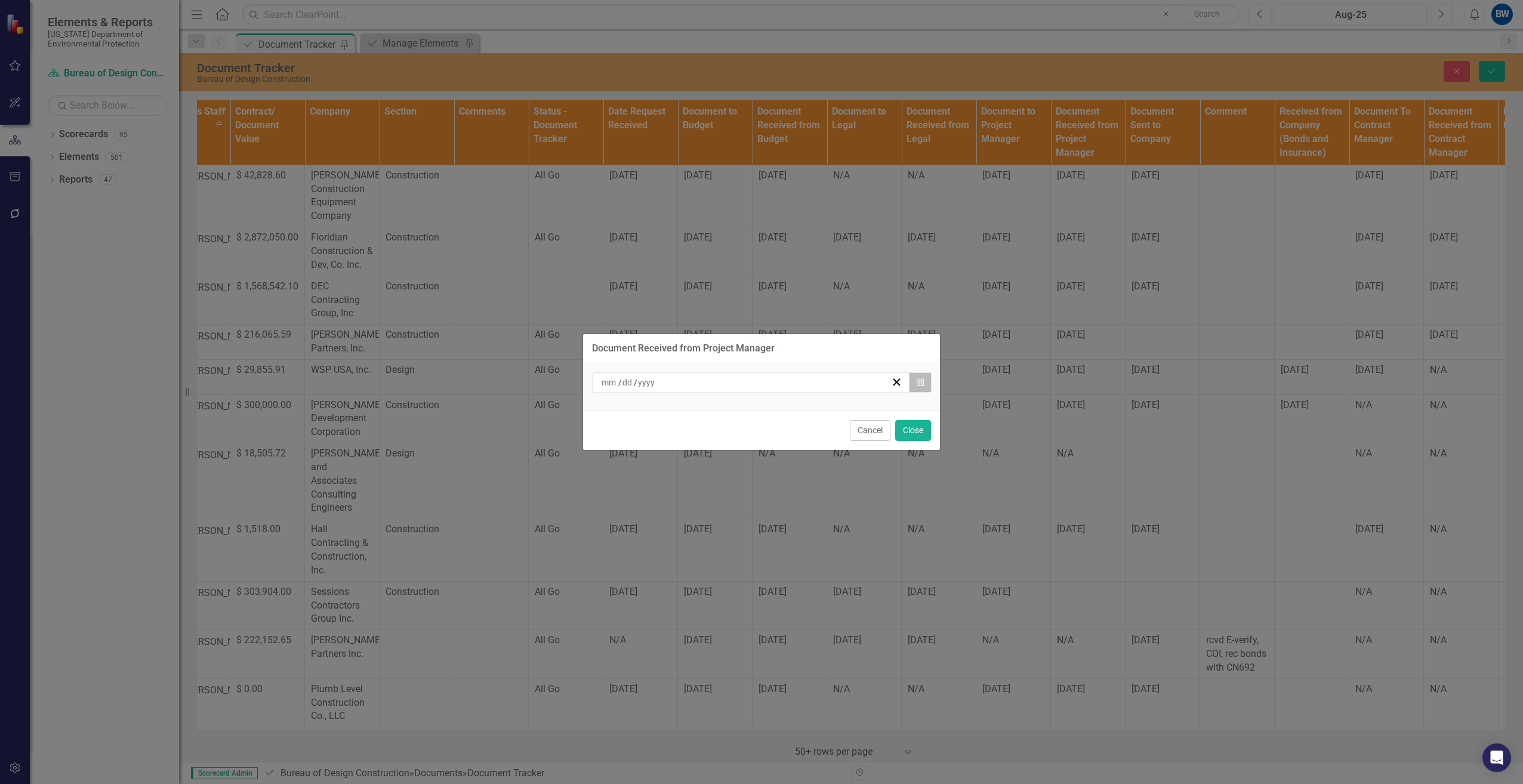
click at [921, 384] on icon "button" at bounding box center [921, 381] width 7 height 8
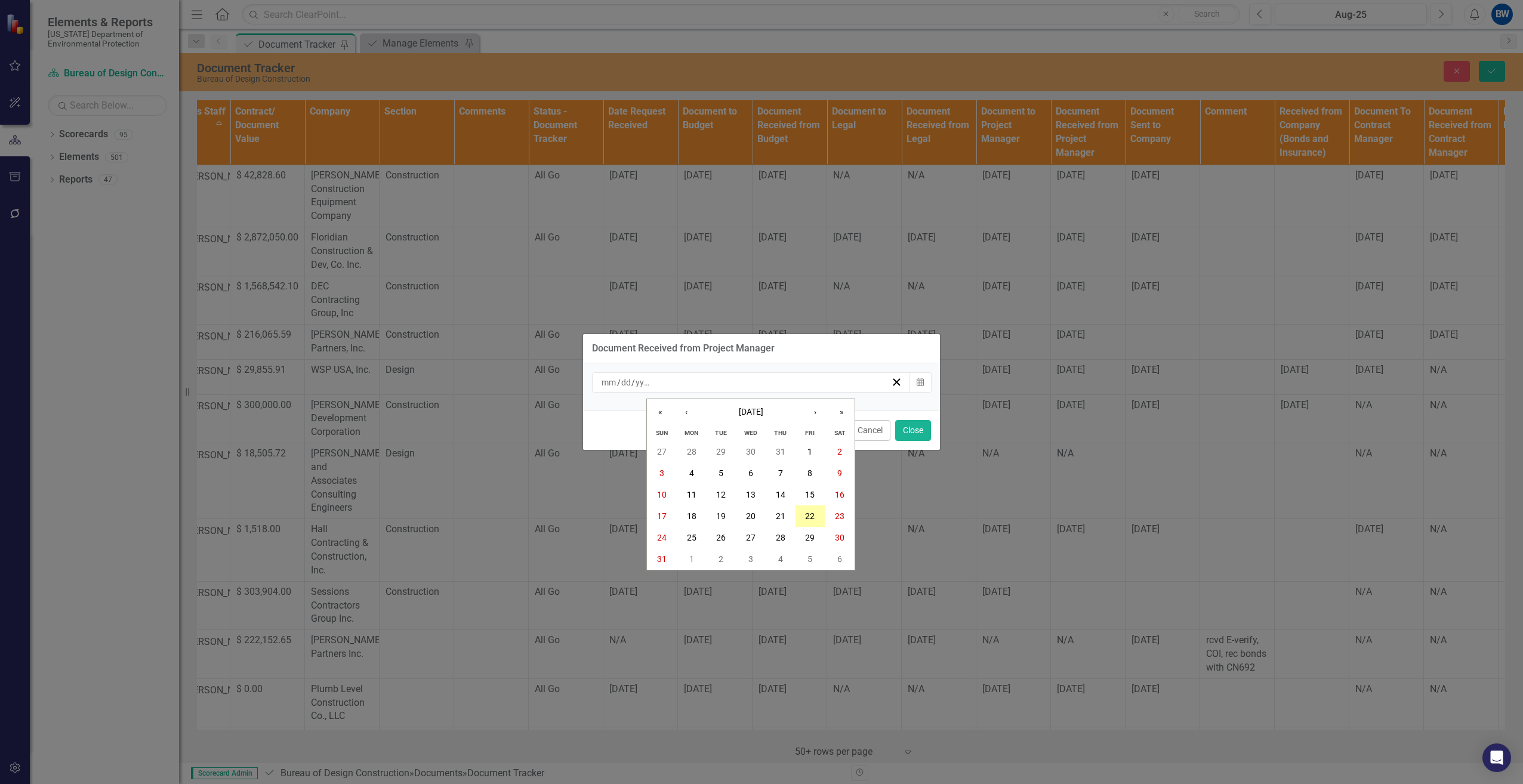
click at [805, 516] on button "22" at bounding box center [810, 516] width 30 height 21
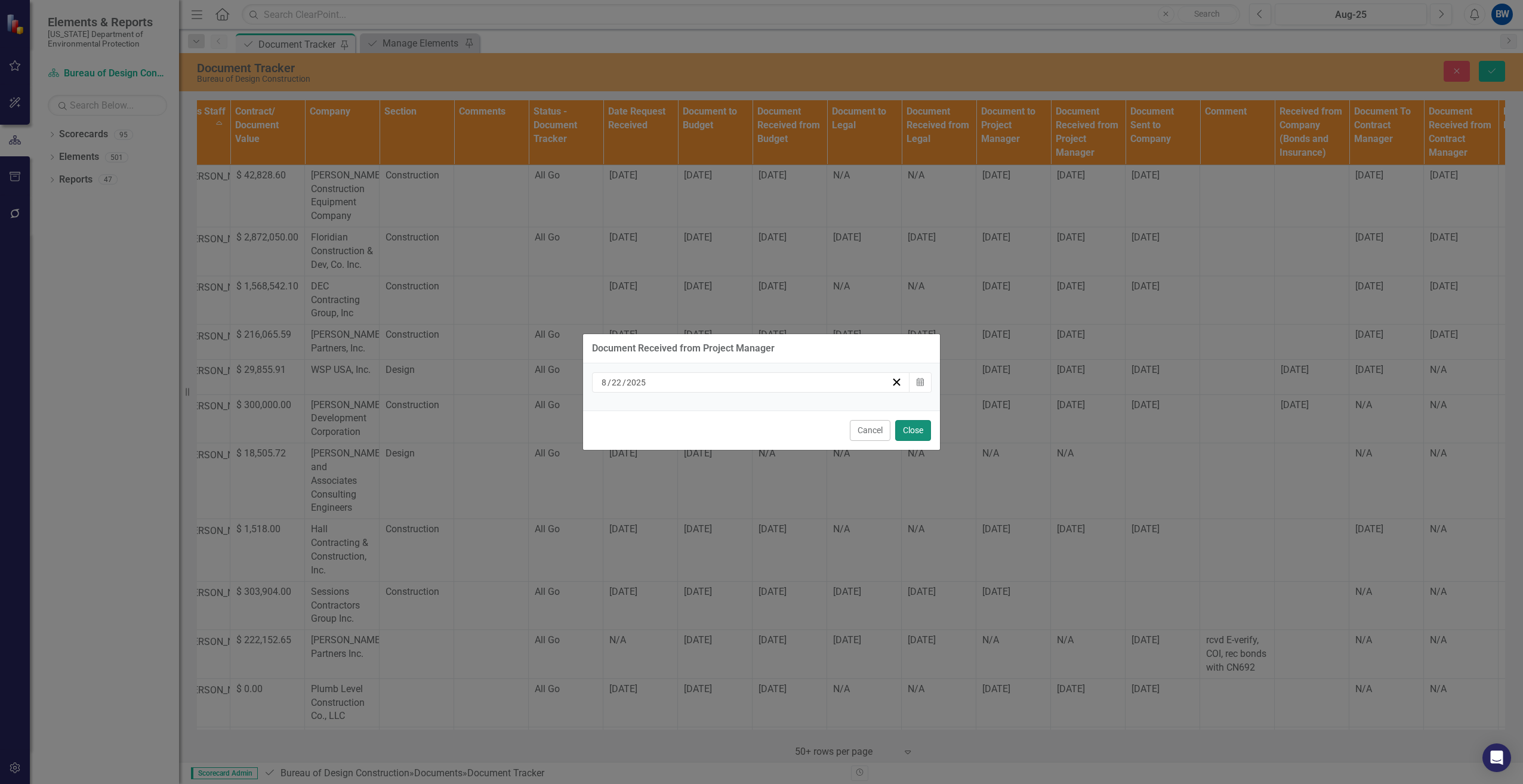
click at [914, 427] on button "Close" at bounding box center [913, 431] width 35 height 21
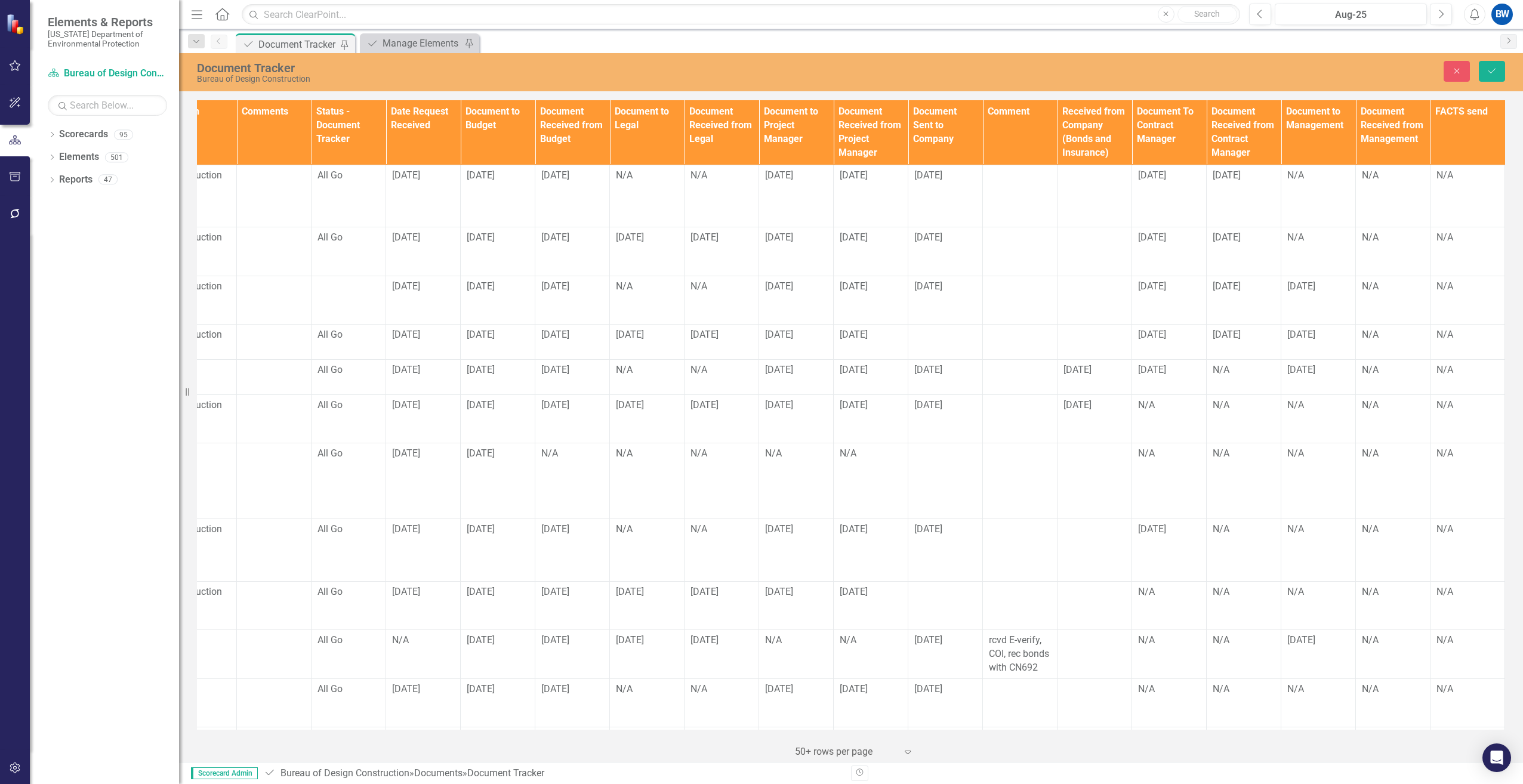
scroll to position [0, 661]
